Goal: Check status

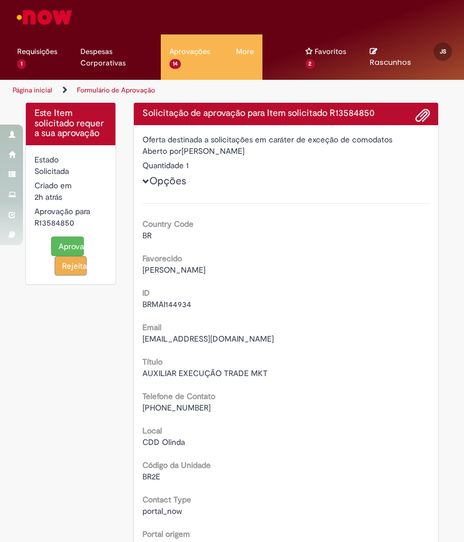
scroll to position [402, 0]
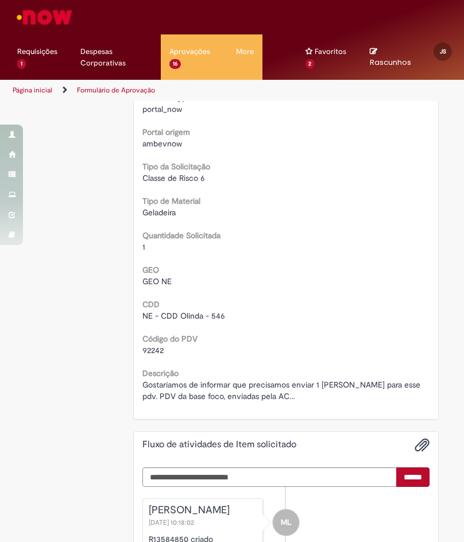
click at [125, 215] on div "Solicitação de aprovação para Item solicitado R13584850 Oferta destinada a soli…" at bounding box center [286, 169] width 323 height 939
click at [148, 346] on span "92242" at bounding box center [152, 350] width 21 height 10
copy span "92242"
